Goal: Task Accomplishment & Management: Manage account settings

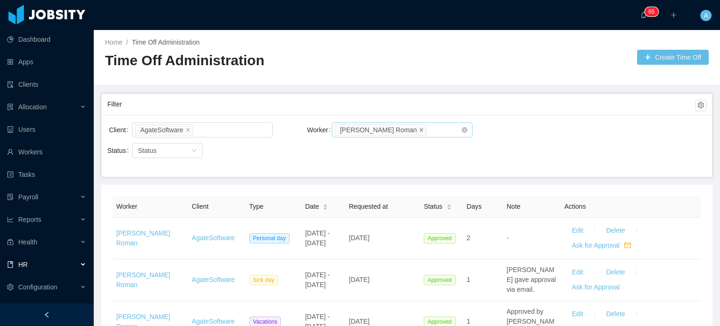
click at [419, 129] on icon "icon: close" at bounding box center [421, 129] width 5 height 5
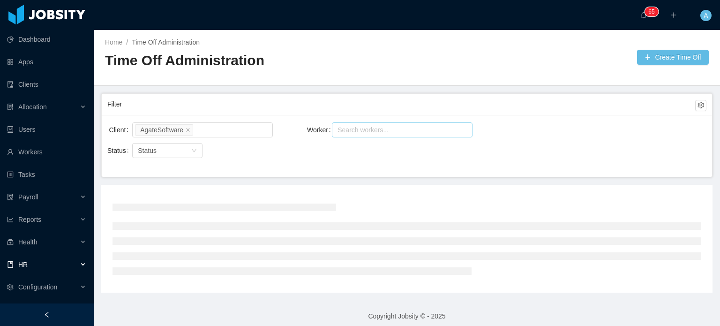
click at [394, 126] on div "Search workers..." at bounding box center [397, 129] width 121 height 9
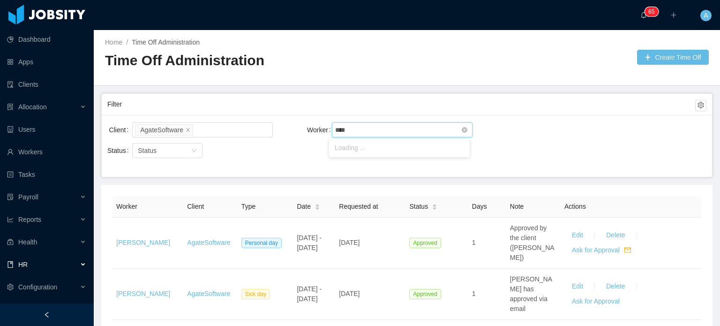
type input "*****"
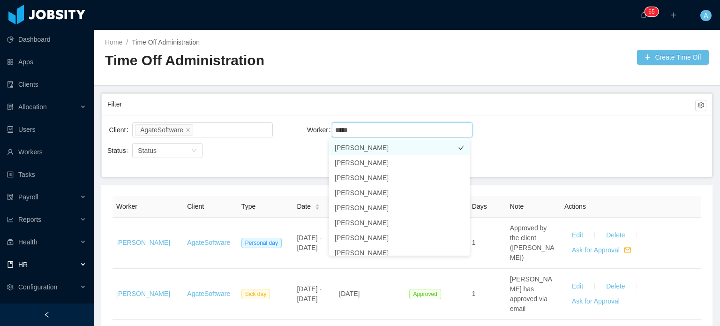
click at [397, 152] on li "Irice Reyes" at bounding box center [399, 147] width 141 height 15
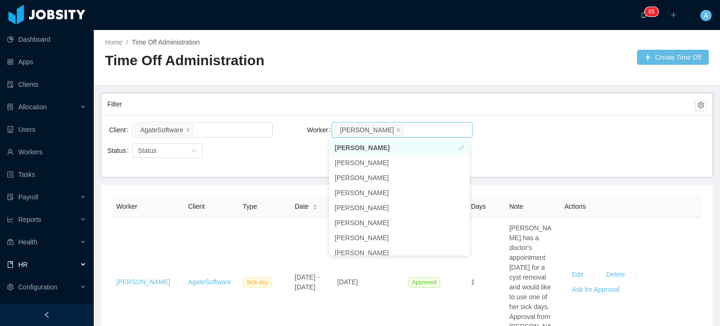
click at [546, 133] on div "Client AgateSoftware Worker Search workers... Irice Reyes" at bounding box center [406, 135] width 599 height 30
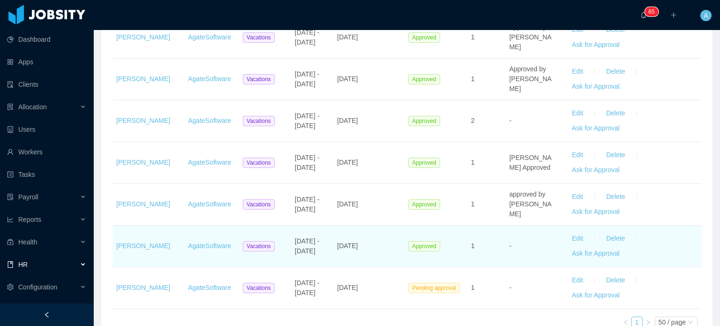
scroll to position [456, 0]
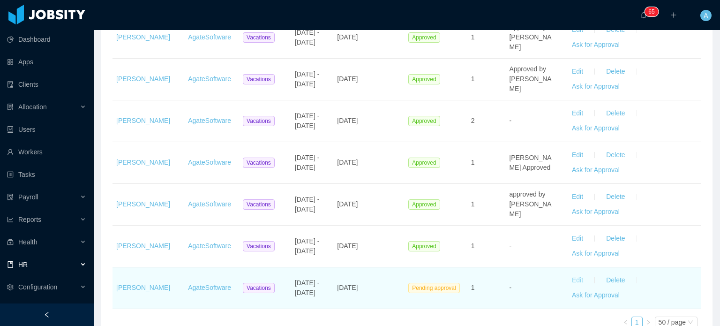
click at [572, 273] on button "Edit" at bounding box center [577, 280] width 26 height 15
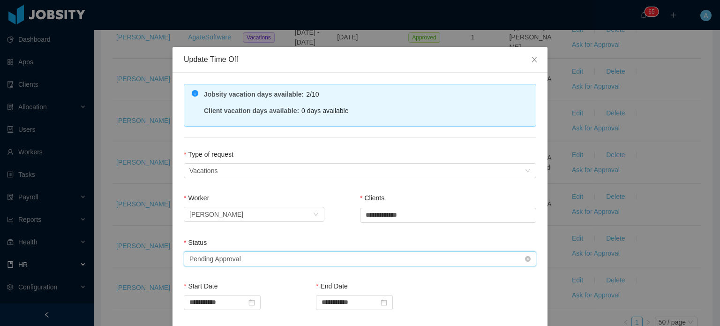
click at [440, 263] on div "Select status Pending Approval" at bounding box center [356, 259] width 335 height 14
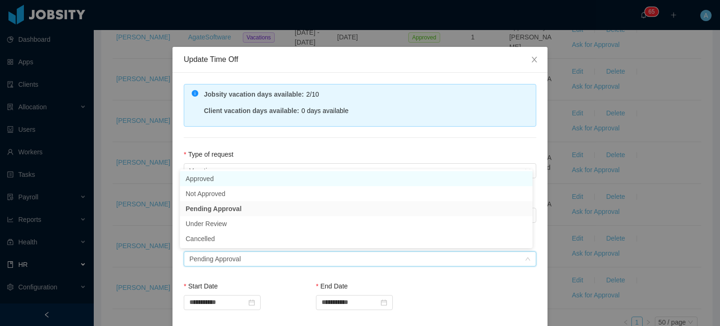
click at [260, 183] on li "Approved" at bounding box center [356, 178] width 352 height 15
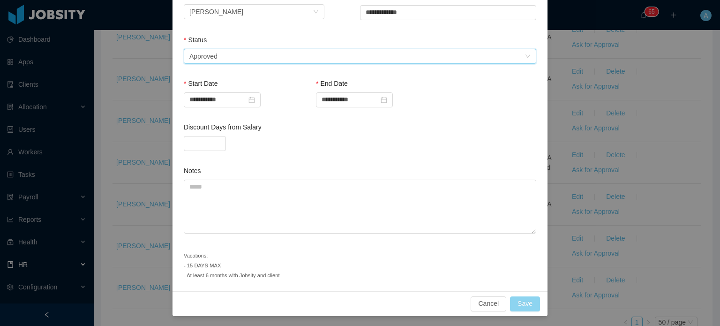
scroll to position [199, 0]
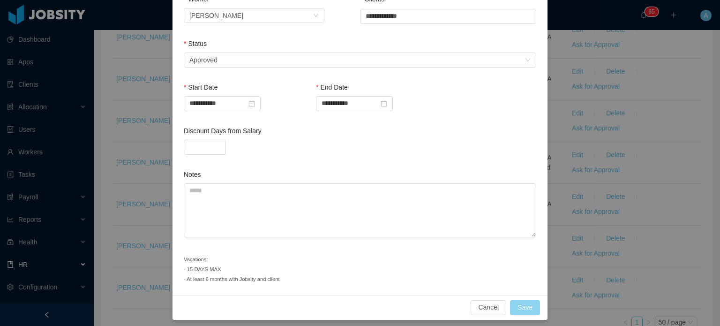
click at [526, 308] on button "Save" at bounding box center [525, 307] width 30 height 15
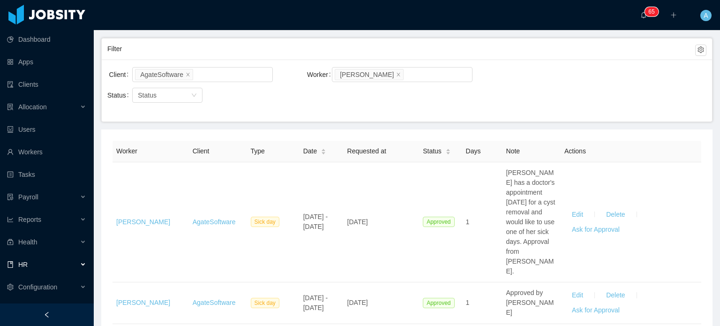
scroll to position [52, 0]
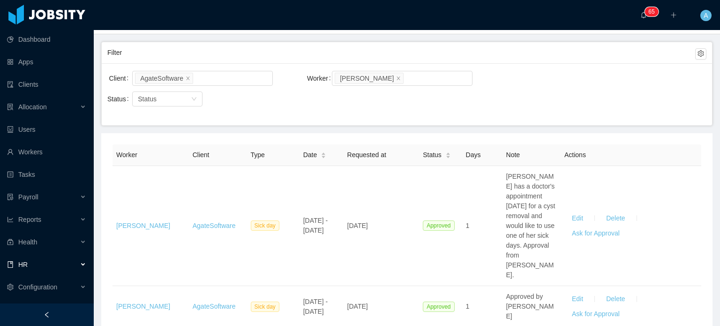
click at [544, 213] on span "Irice has a doctor's appointment tomorrow for a cyst removal and would like to …" at bounding box center [530, 225] width 49 height 106
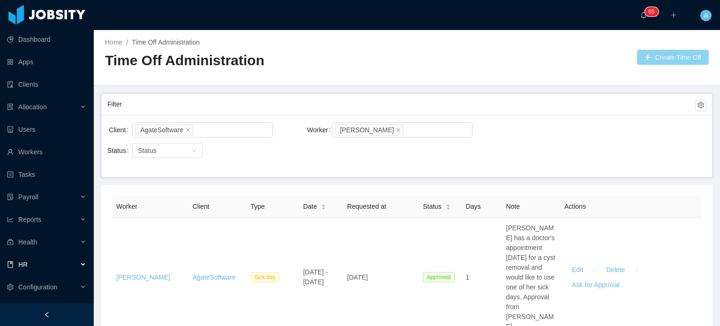
click at [674, 54] on button "Create Time Off" at bounding box center [673, 57] width 72 height 15
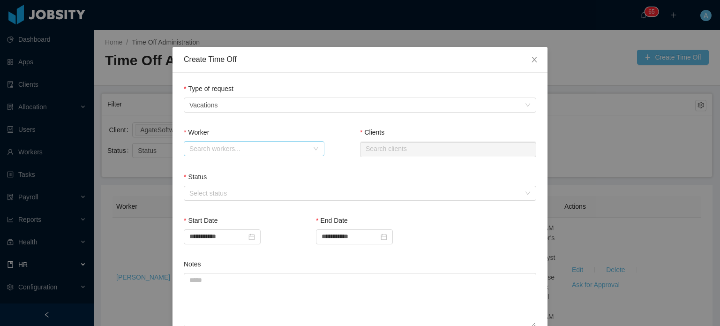
click at [275, 153] on div "Search workers..." at bounding box center [248, 148] width 119 height 9
type input "*****"
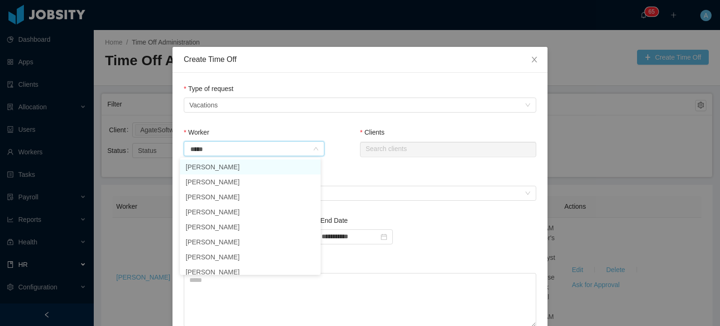
click at [247, 162] on li "Irice Reyes" at bounding box center [250, 166] width 141 height 15
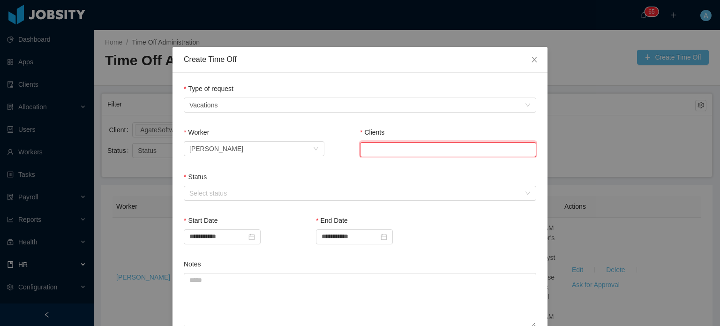
click at [377, 145] on input "text" at bounding box center [448, 149] width 176 height 15
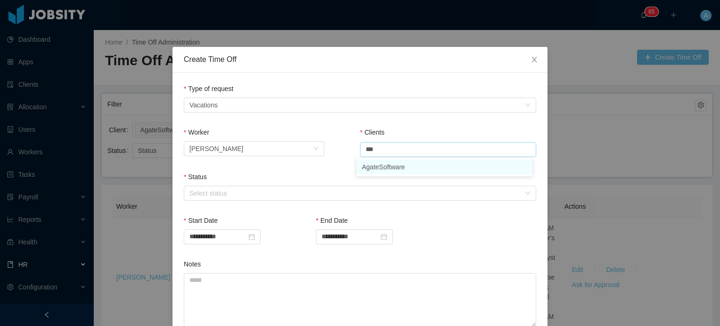
click at [388, 168] on li "AgateSoftware" at bounding box center [444, 166] width 176 height 15
click at [382, 195] on div "Select status" at bounding box center [354, 192] width 331 height 9
type input "**********"
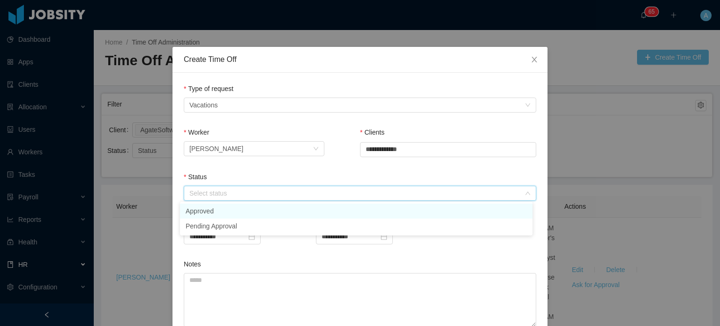
click at [247, 207] on li "Approved" at bounding box center [356, 210] width 352 height 15
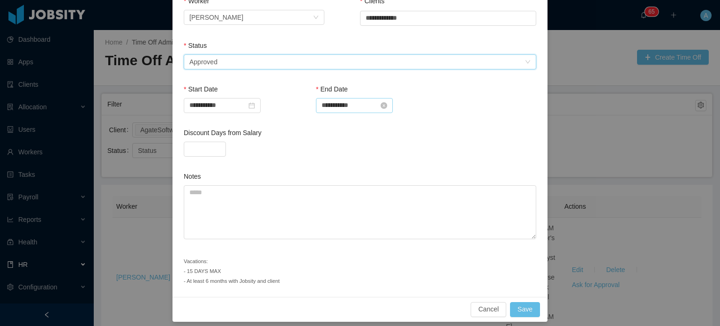
scroll to position [137, 0]
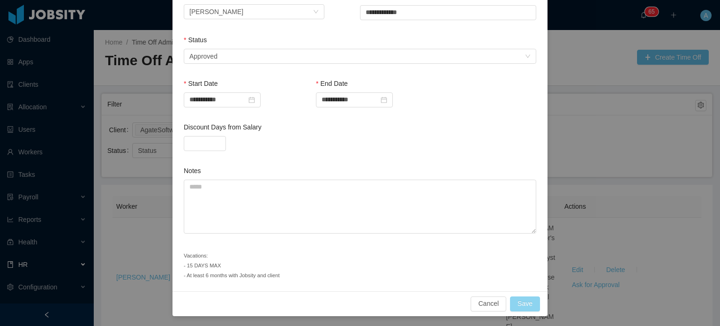
click at [528, 303] on button "Save" at bounding box center [525, 303] width 30 height 15
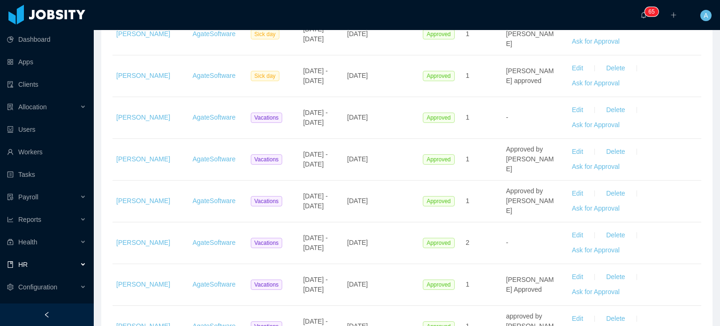
scroll to position [526, 0]
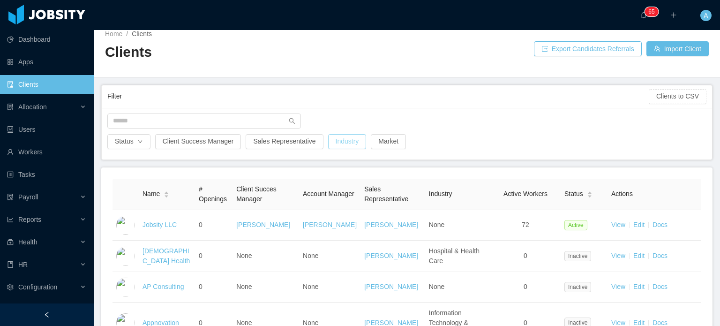
scroll to position [7, 0]
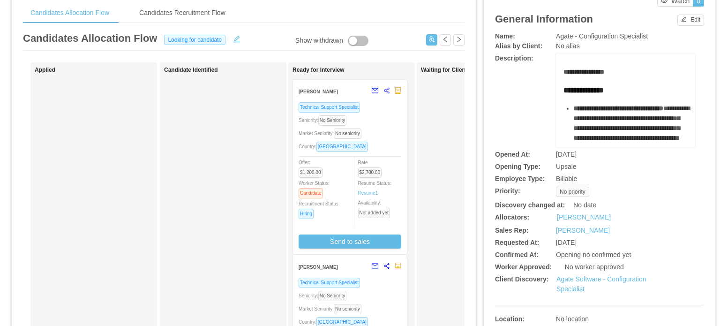
scroll to position [37, 0]
click at [382, 140] on div "Technical Support Specialist Seniority: No Seniority Market Seniority: No senio…" at bounding box center [350, 175] width 103 height 147
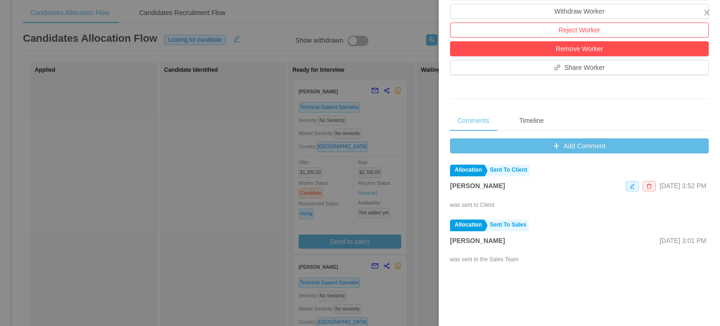
scroll to position [281, 0]
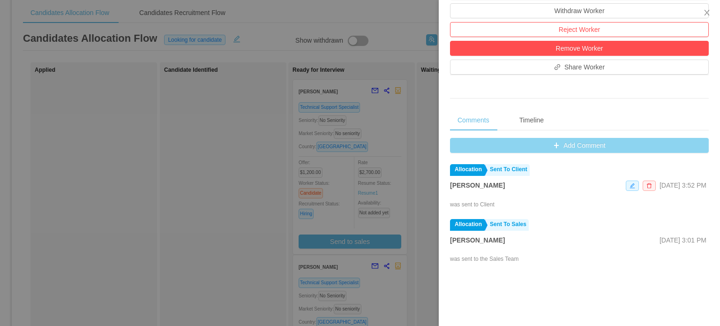
click at [569, 149] on button "Add Comment" at bounding box center [579, 145] width 259 height 15
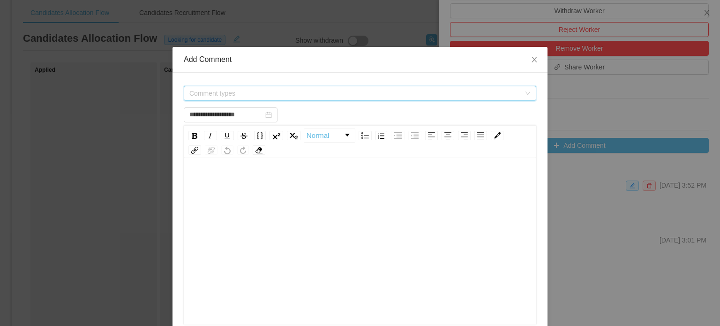
click at [421, 98] on span "Comment types" at bounding box center [356, 93] width 335 height 14
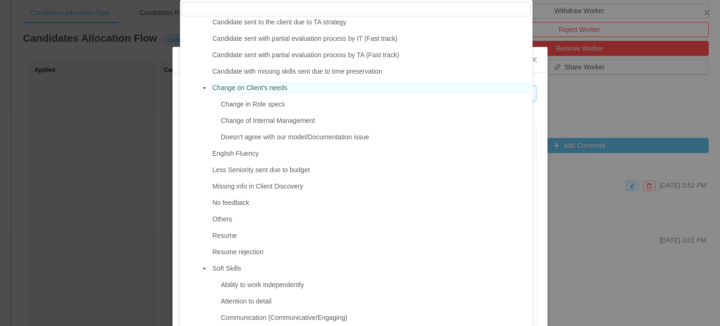
scroll to position [365, 0]
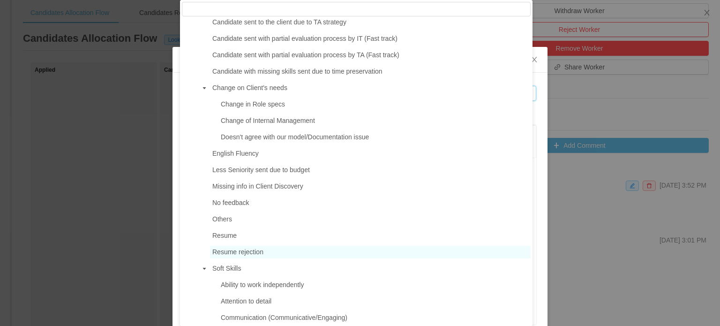
click at [258, 255] on span "Resume rejection" at bounding box center [237, 251] width 51 height 7
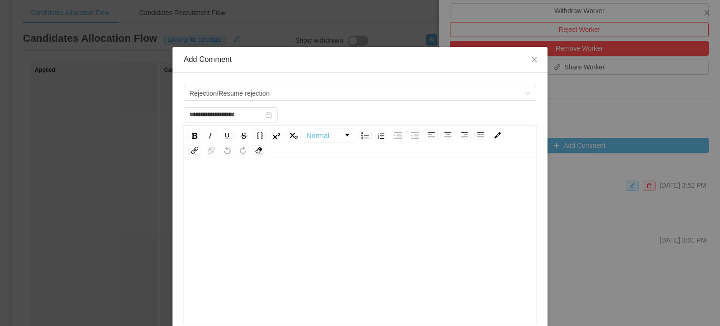
click at [220, 167] on div "rdw-wrapper" at bounding box center [360, 242] width 352 height 164
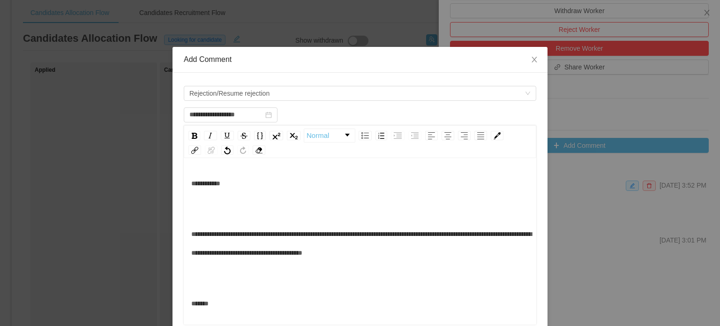
click at [199, 207] on div "rdw-editor" at bounding box center [360, 208] width 338 height 19
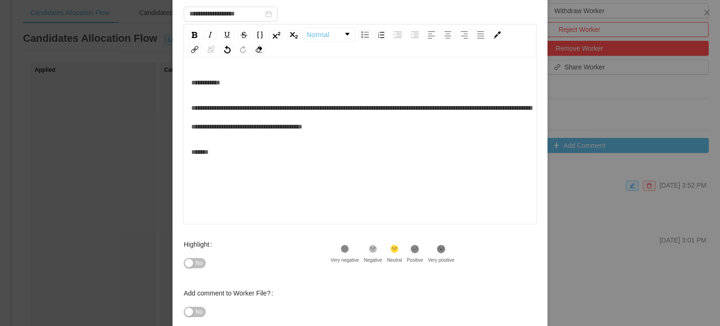
scroll to position [154, 0]
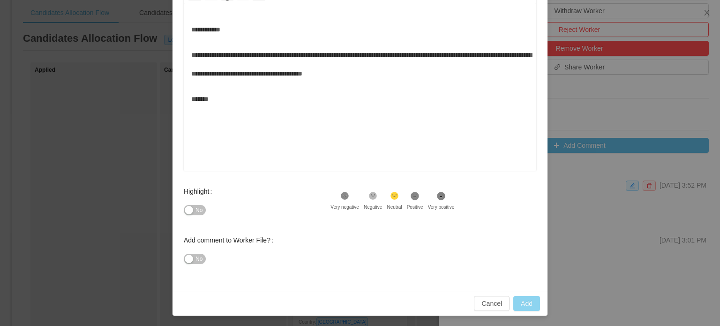
click at [519, 299] on button "Add" at bounding box center [526, 303] width 27 height 15
type input "**********"
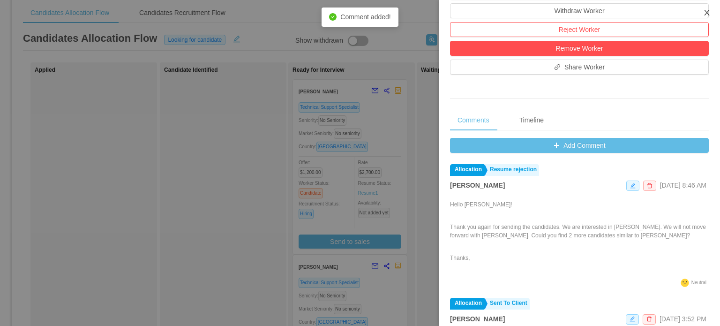
click at [707, 13] on icon "icon: close" at bounding box center [706, 13] width 5 height 6
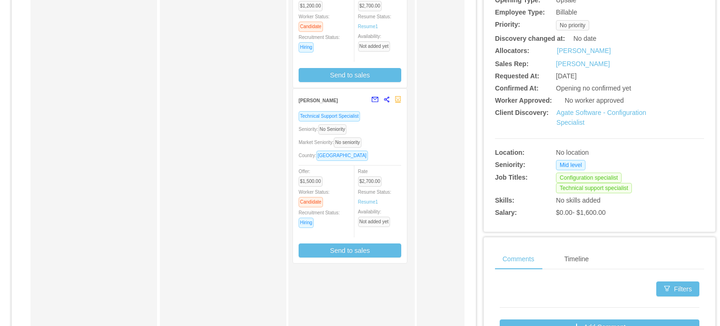
scroll to position [208, 0]
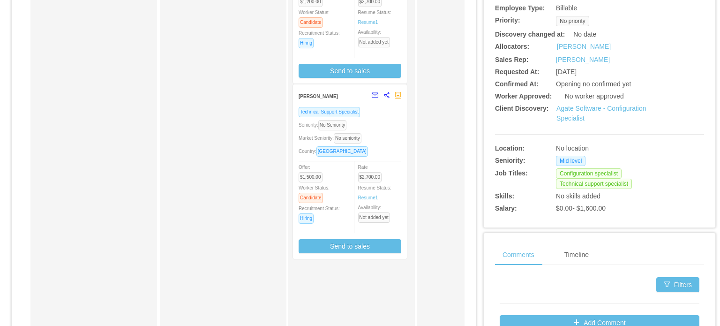
click at [383, 141] on div "Market Seniority: No seniority" at bounding box center [350, 138] width 103 height 11
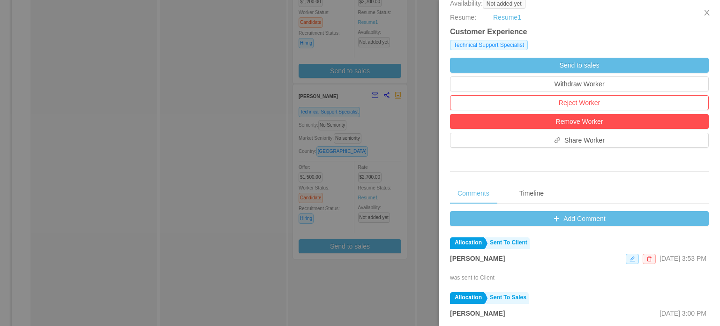
scroll to position [210, 0]
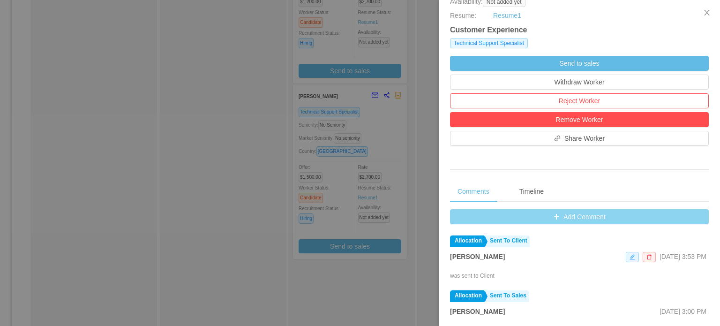
click at [512, 217] on button "Add Comment" at bounding box center [579, 216] width 259 height 15
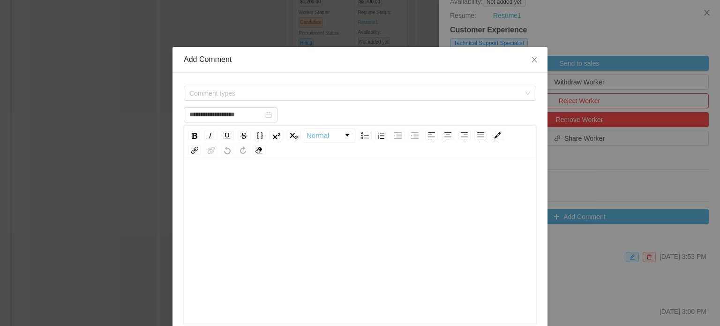
type input "**********"
click at [395, 93] on span "Comment types" at bounding box center [354, 93] width 331 height 9
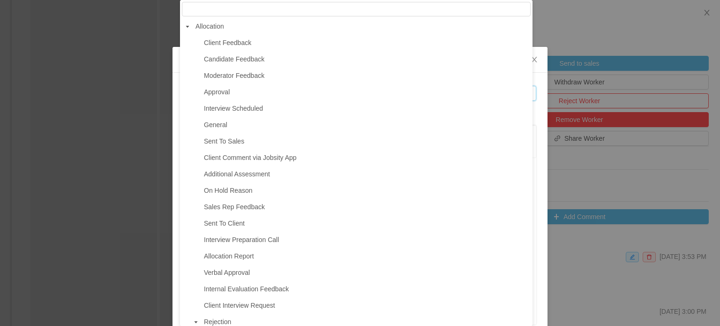
click at [556, 20] on div "**********" at bounding box center [360, 163] width 720 height 326
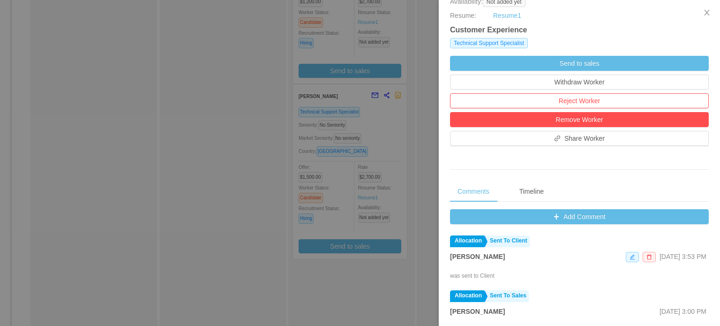
click at [424, 148] on div at bounding box center [360, 163] width 720 height 326
